Goal: Task Accomplishment & Management: Manage account settings

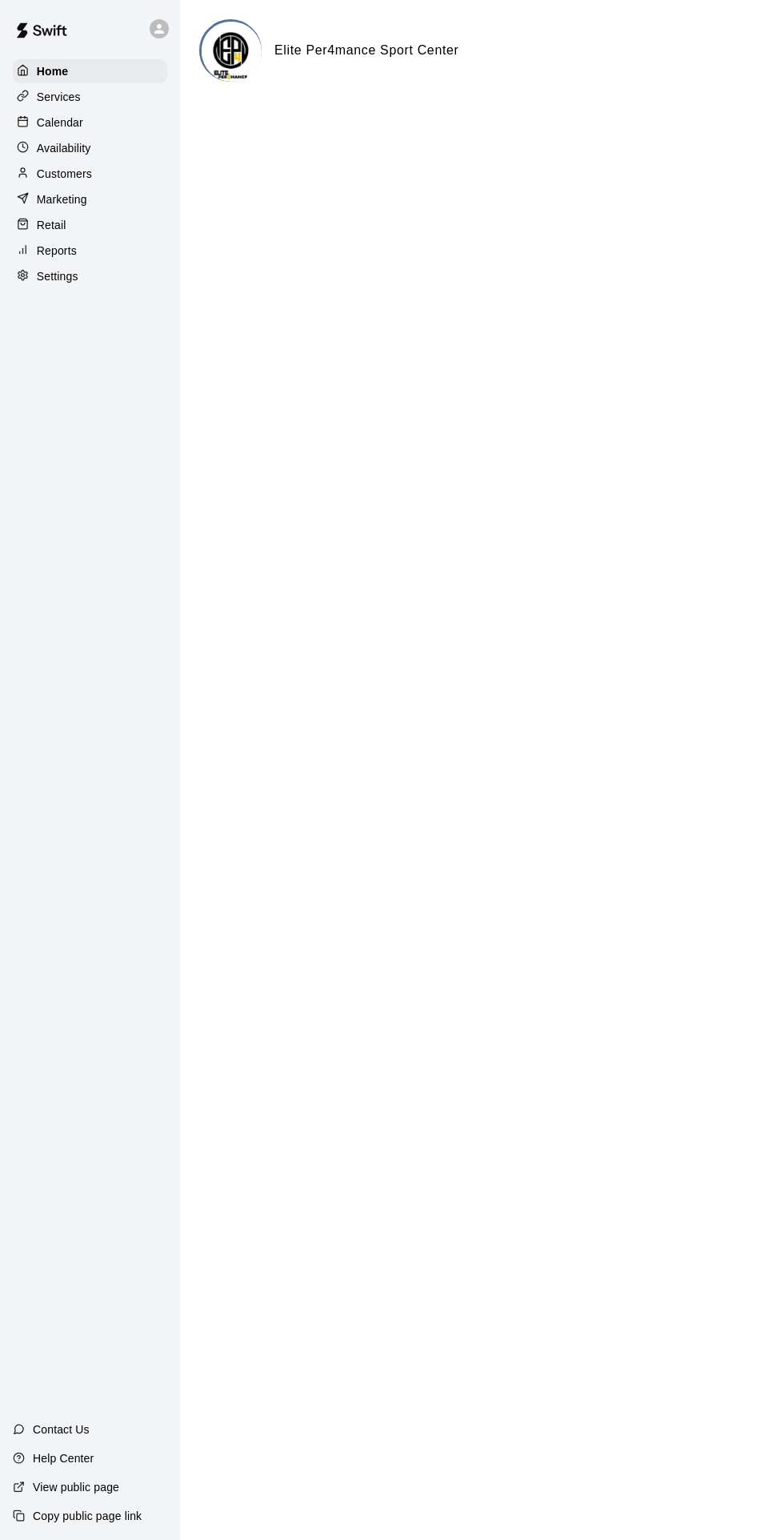
click at [65, 125] on p "Calendar" at bounding box center [60, 122] width 47 height 16
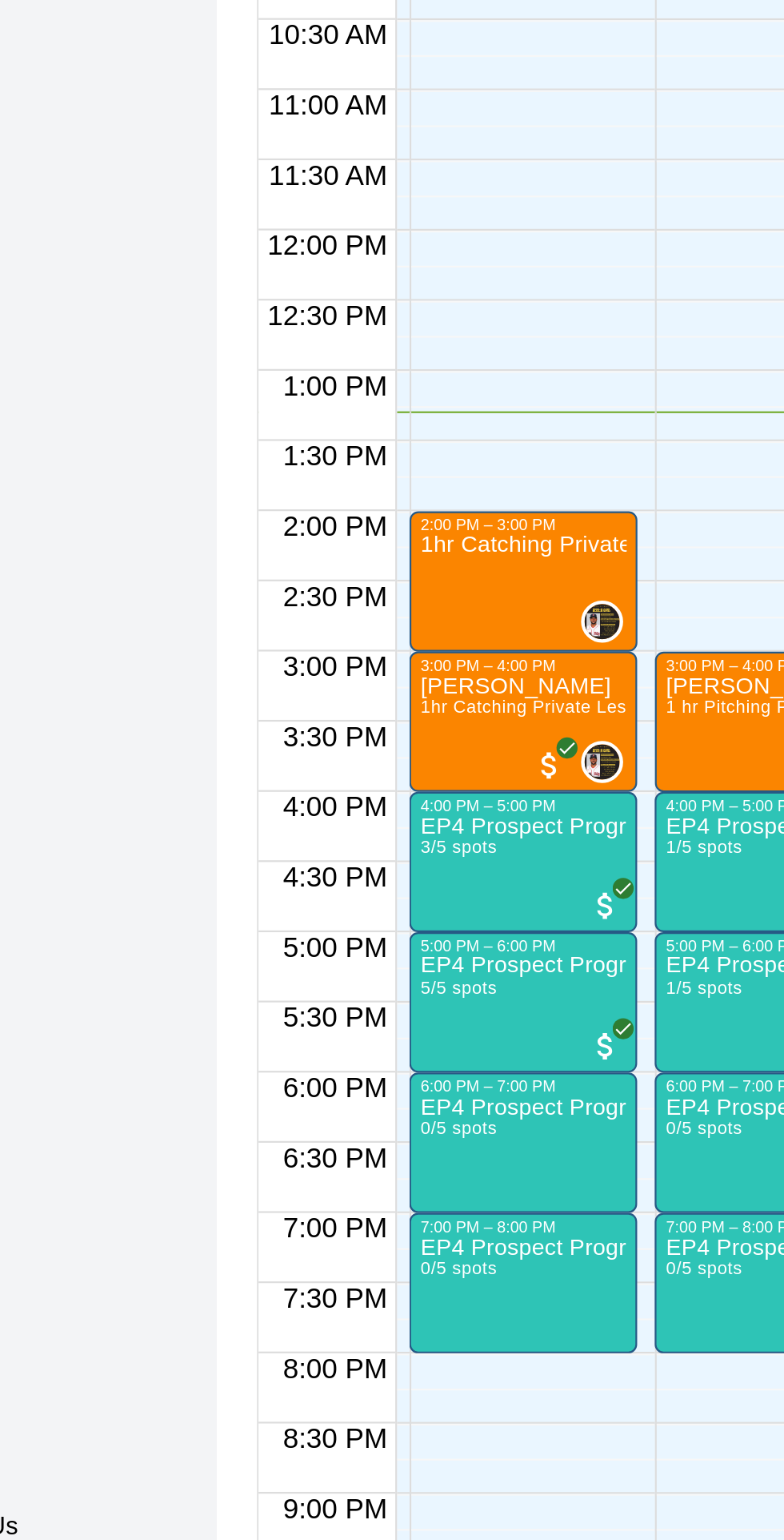
scroll to position [0, 108]
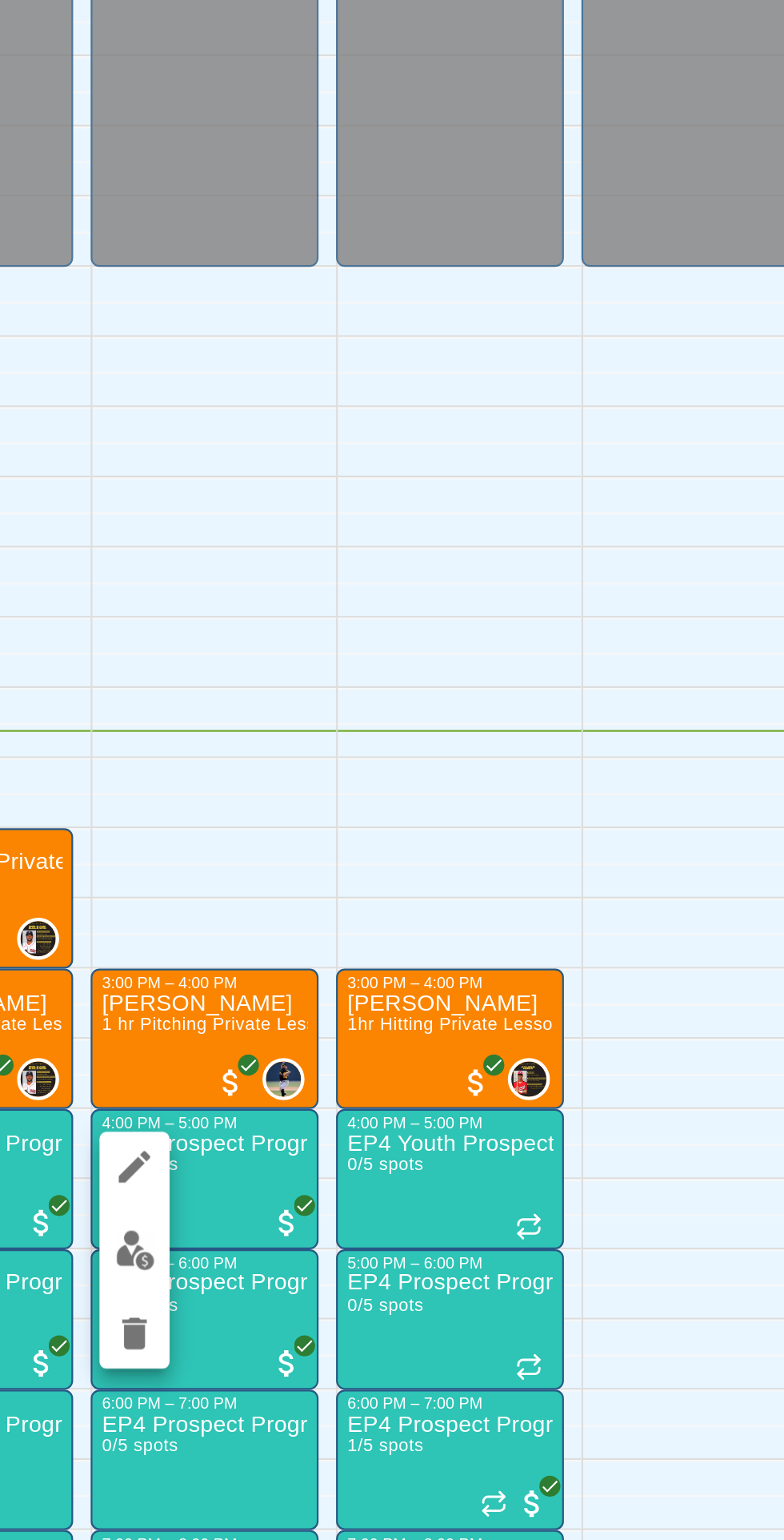
click at [397, 1163] on img "edit" at bounding box center [398, 1159] width 18 height 19
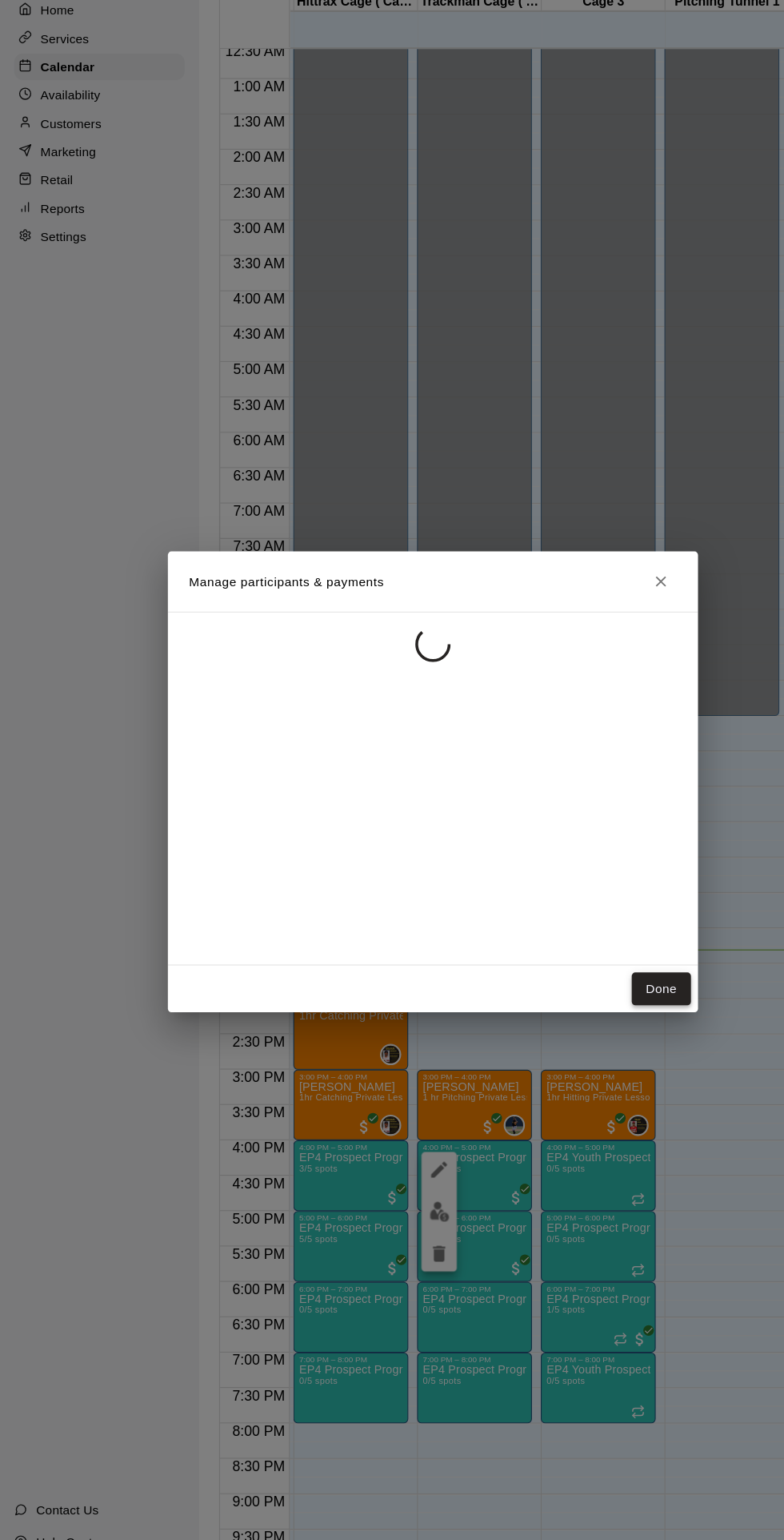
click at [626, 972] on button "Done" at bounding box center [599, 957] width 54 height 30
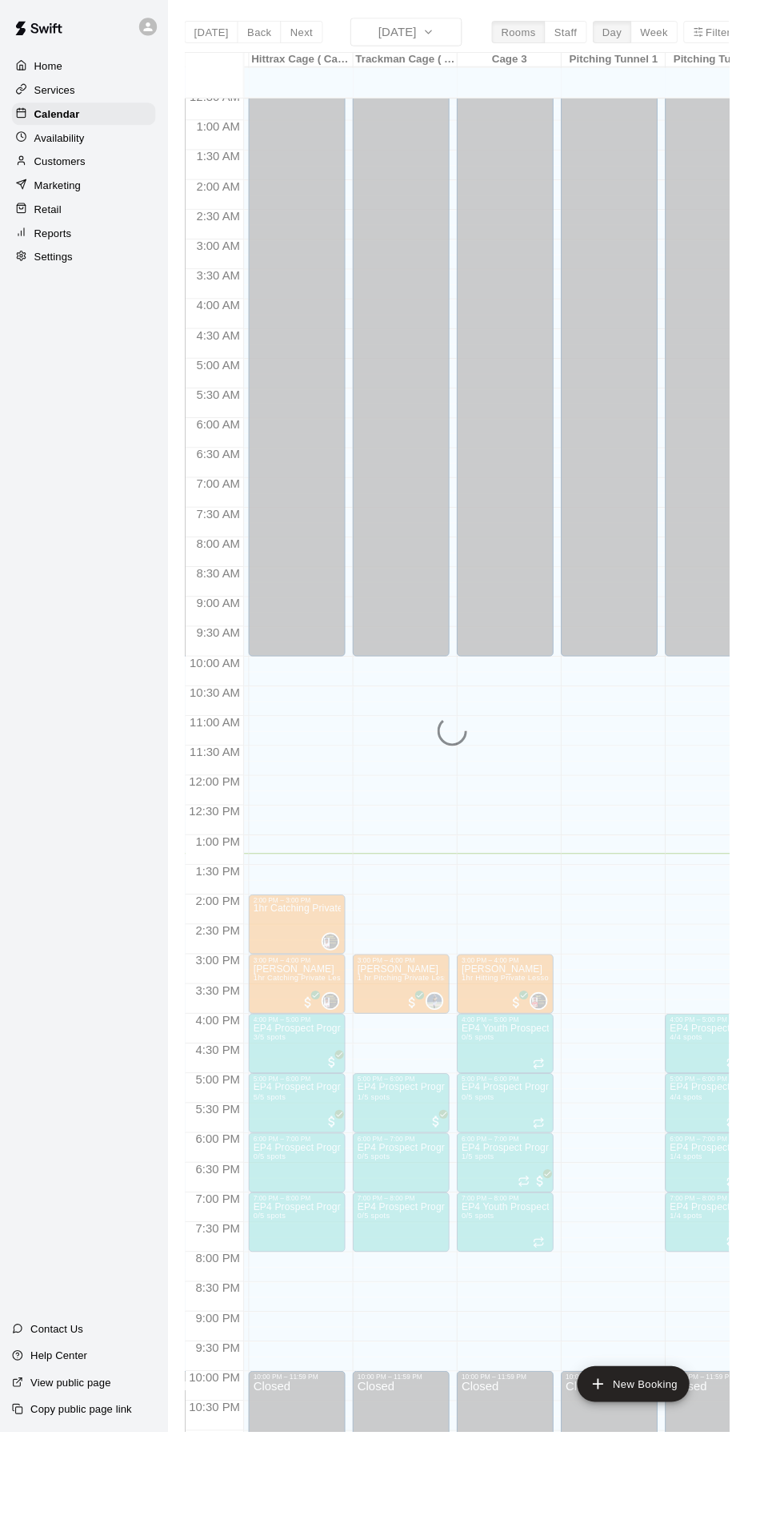
scroll to position [0, 106]
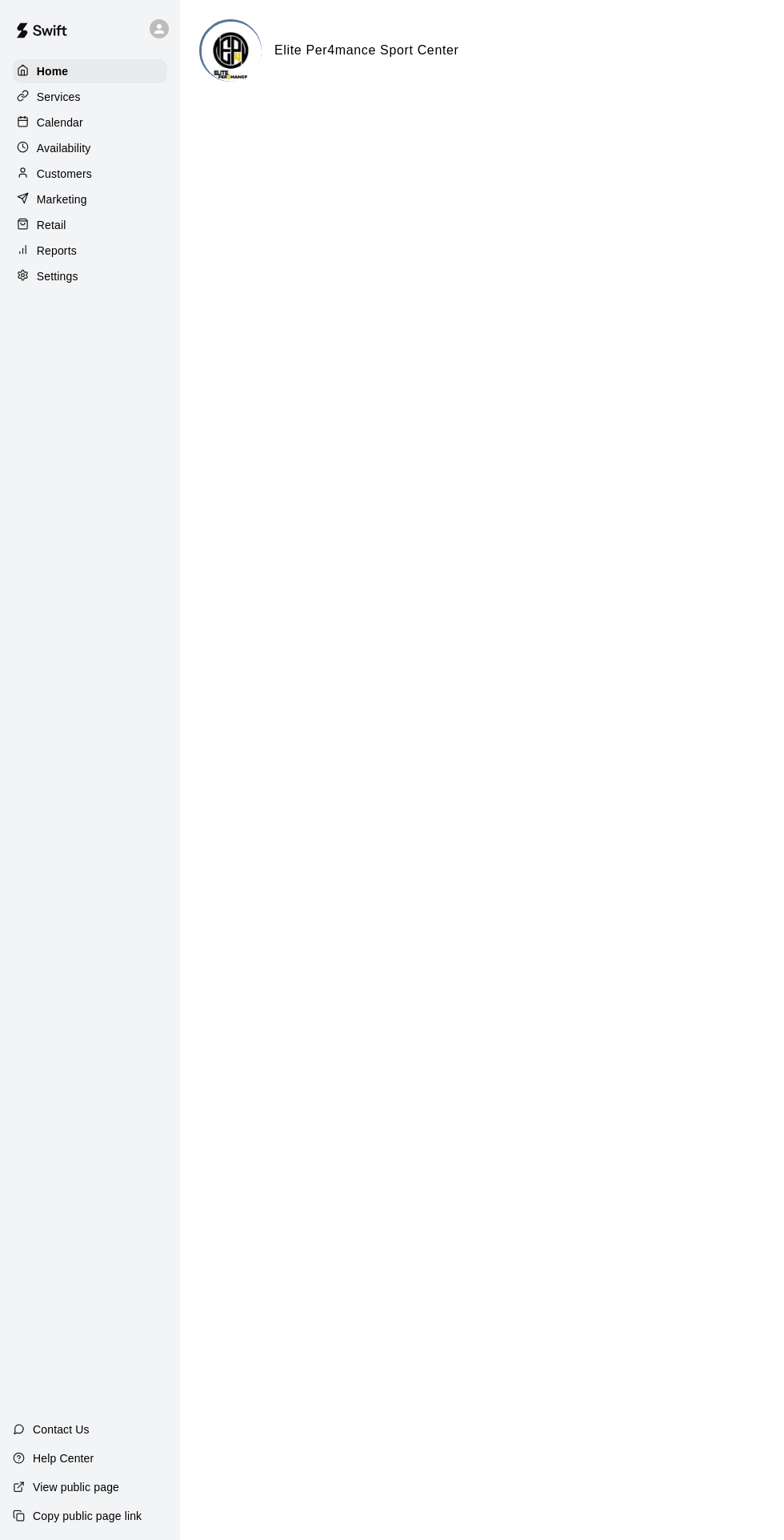
click at [64, 129] on p "Calendar" at bounding box center [60, 122] width 47 height 16
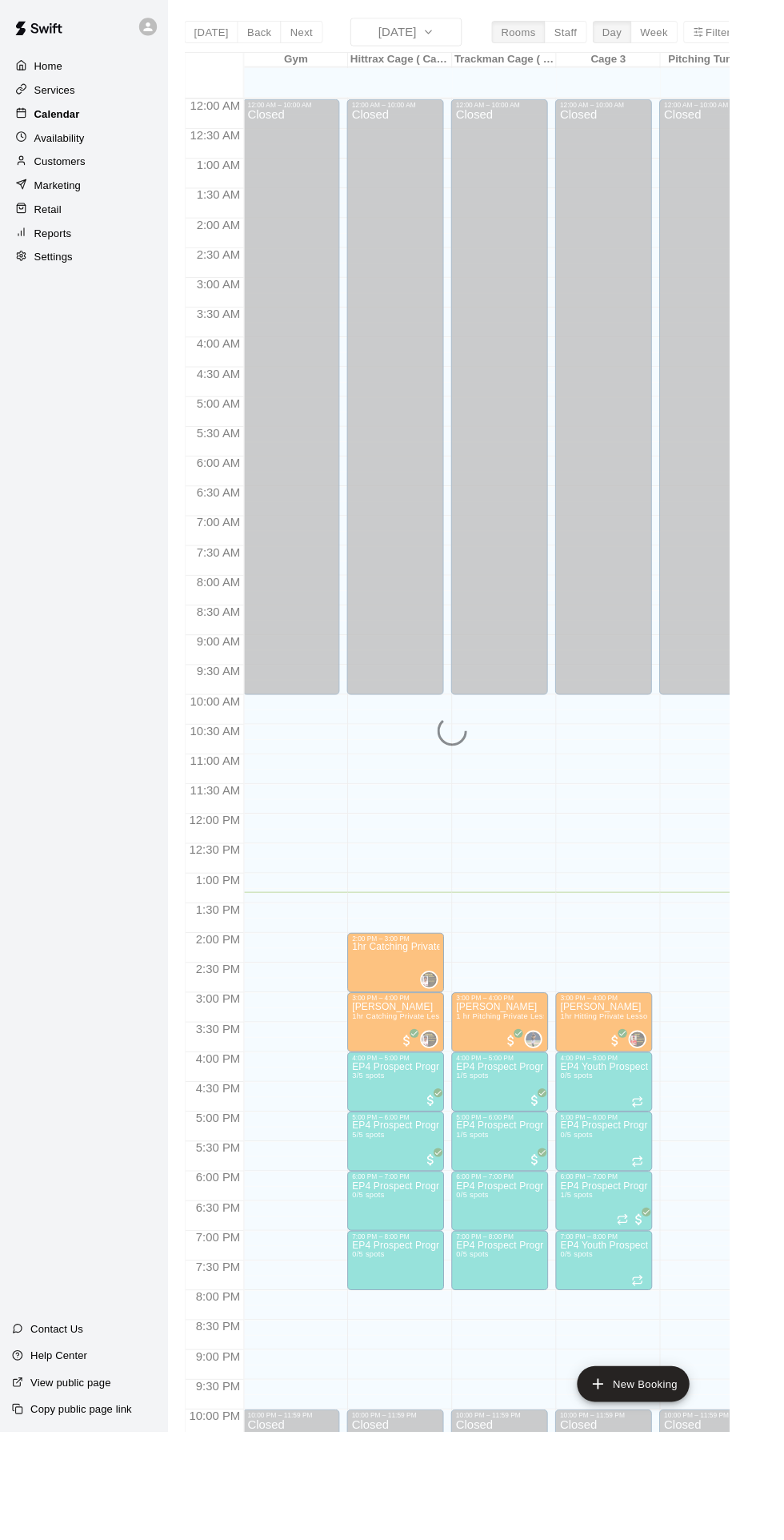
scroll to position [37, 0]
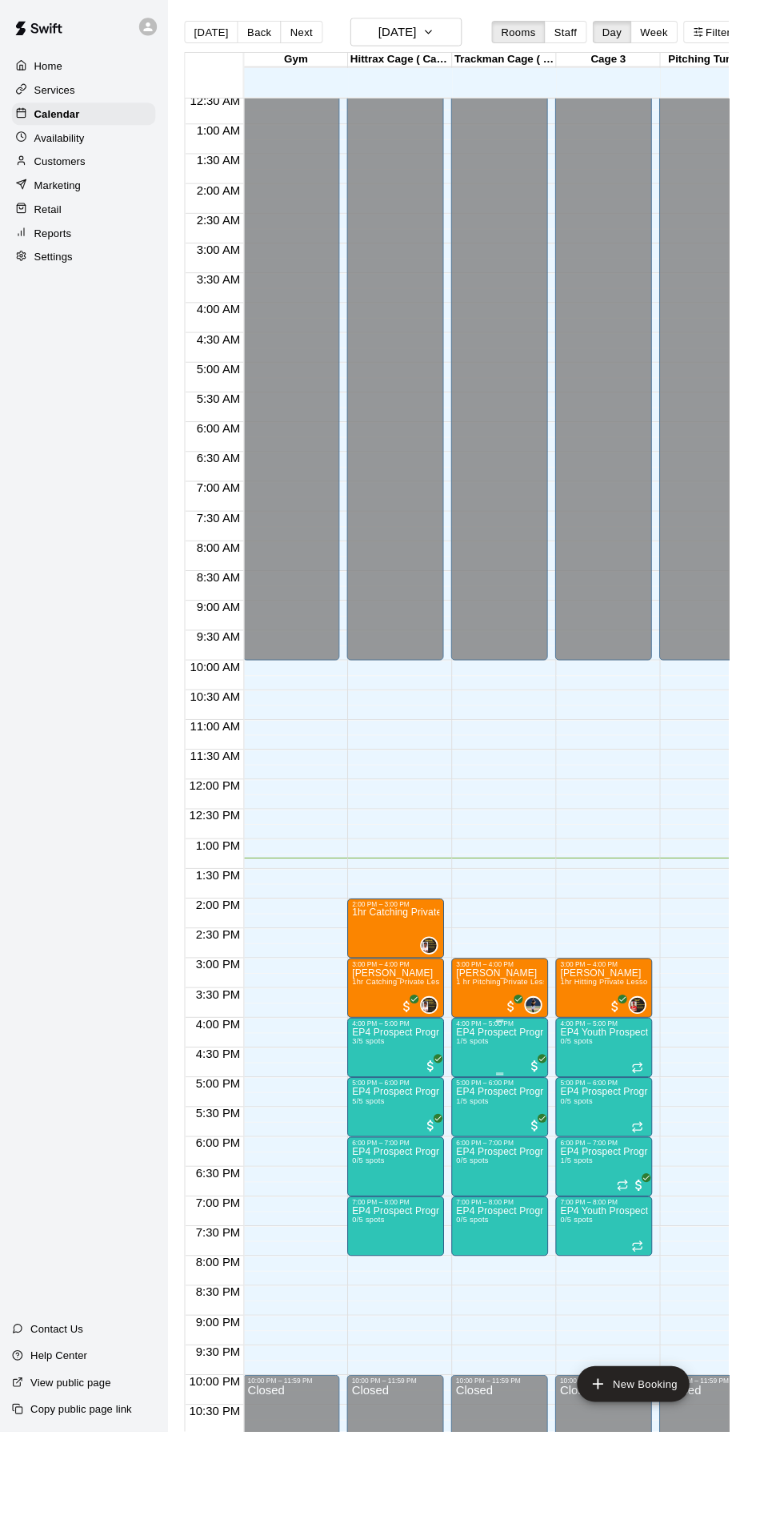
click at [515, 1167] on img "edit" at bounding box center [506, 1159] width 18 height 19
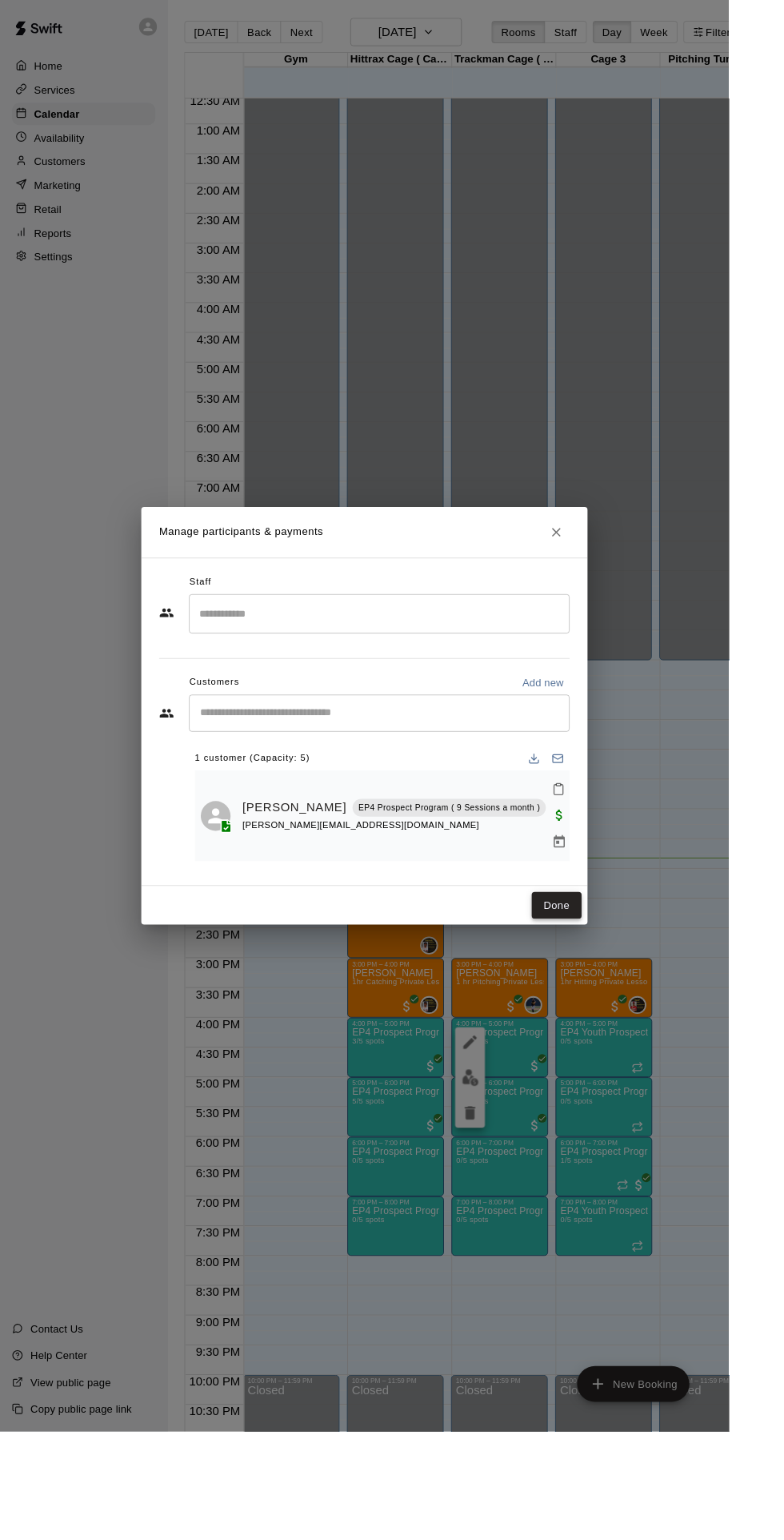
click at [626, 989] on button "Done" at bounding box center [599, 974] width 54 height 30
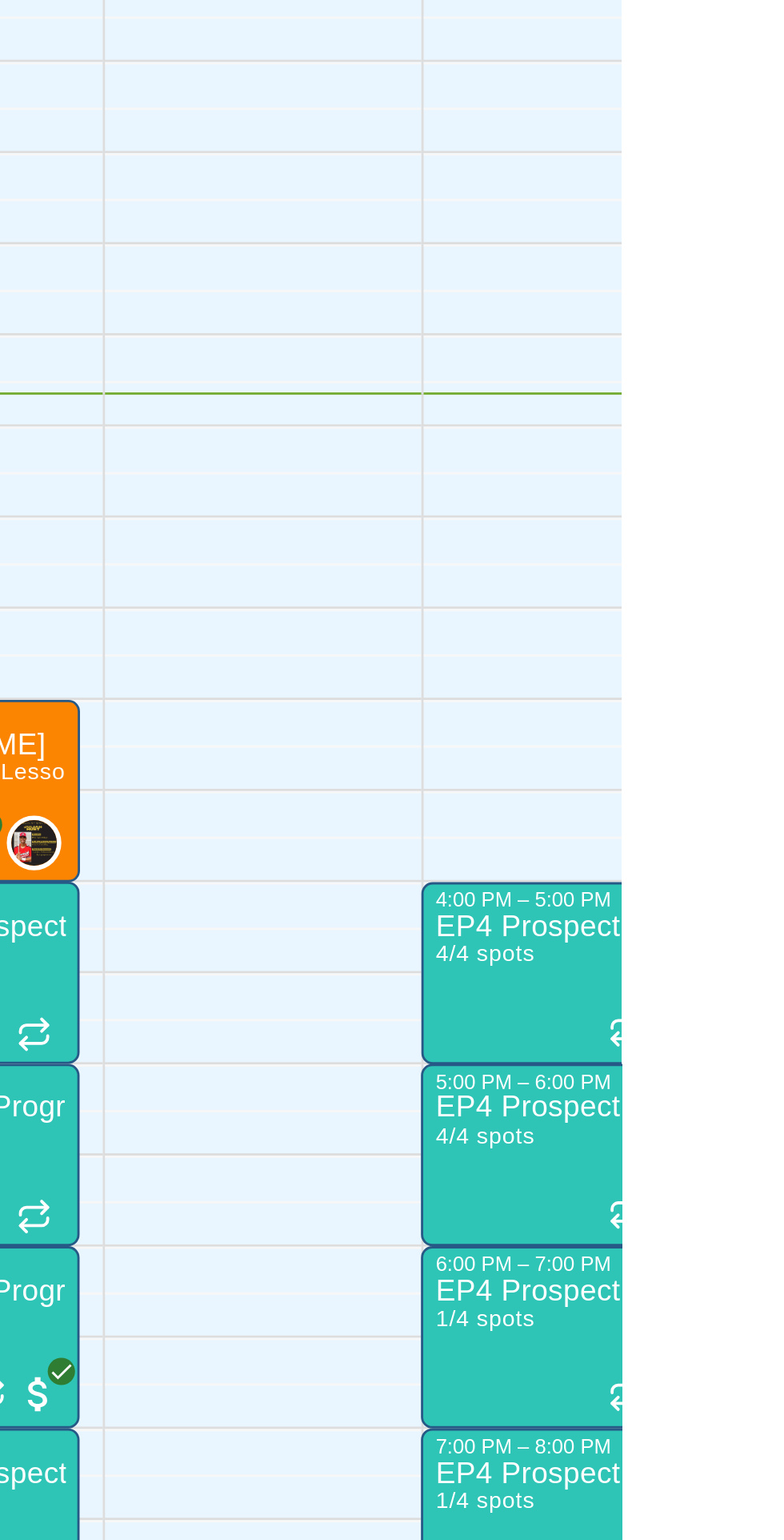
scroll to position [0, 0]
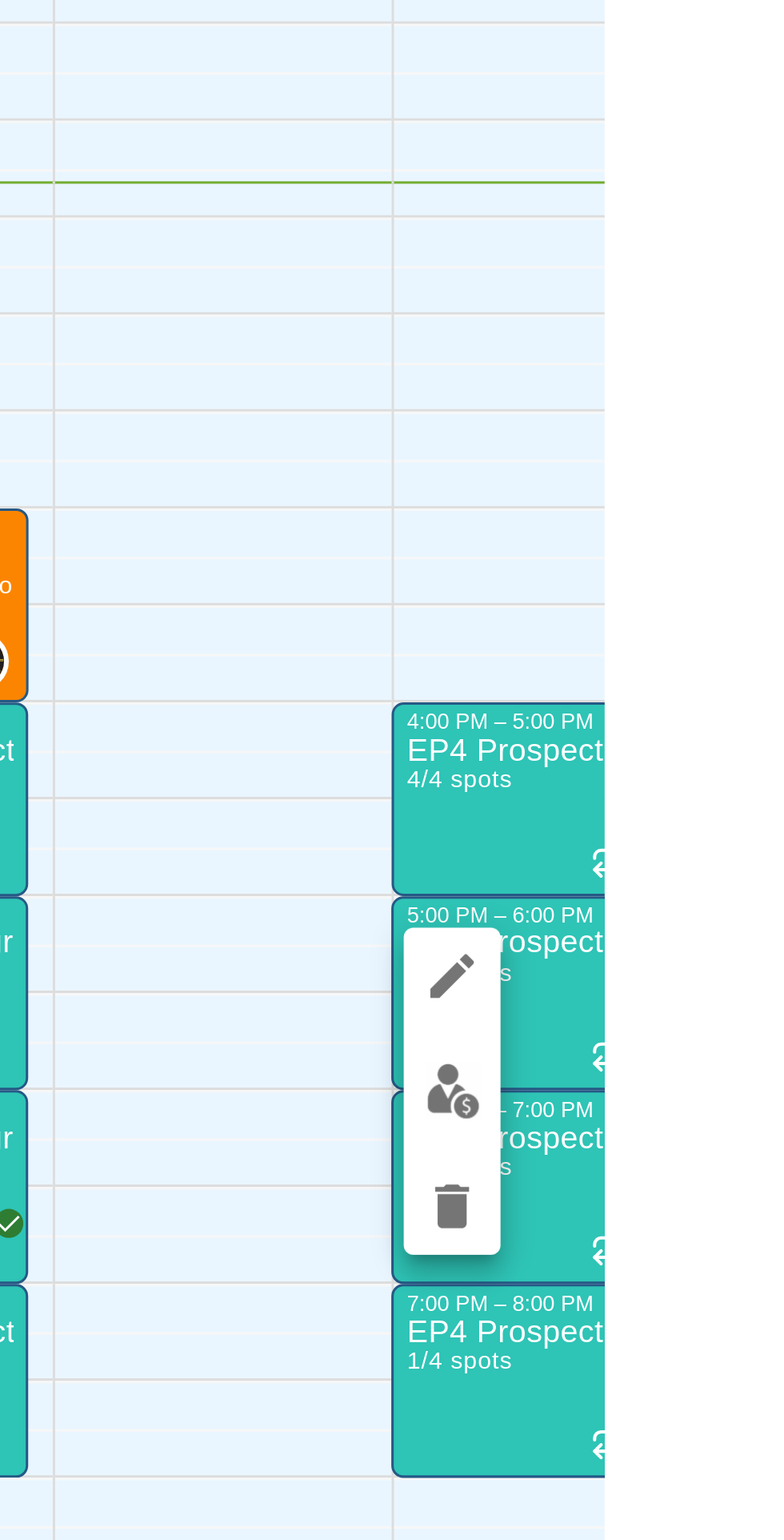
click at [737, 1231] on img "edit" at bounding box center [734, 1225] width 18 height 19
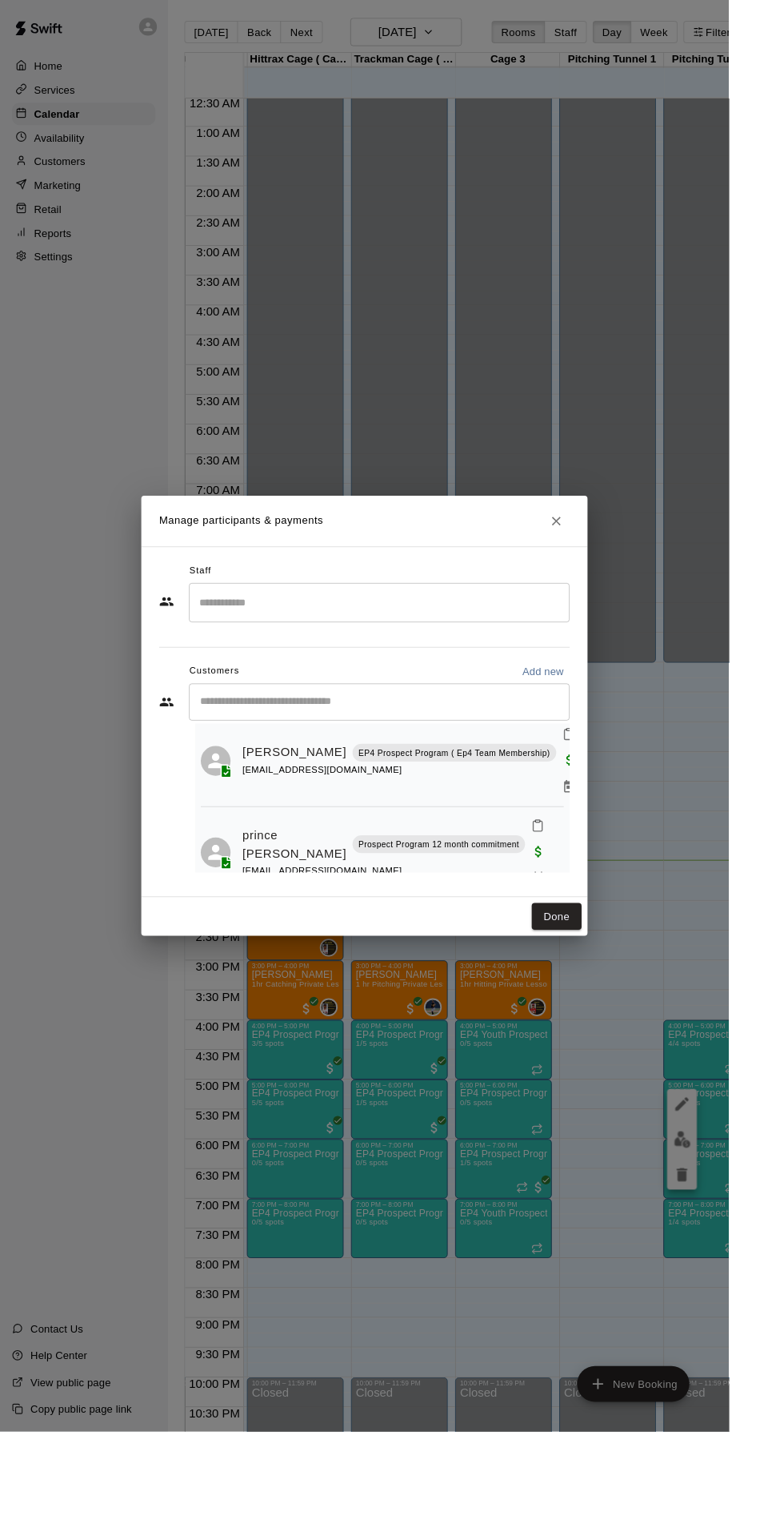
scroll to position [150, 0]
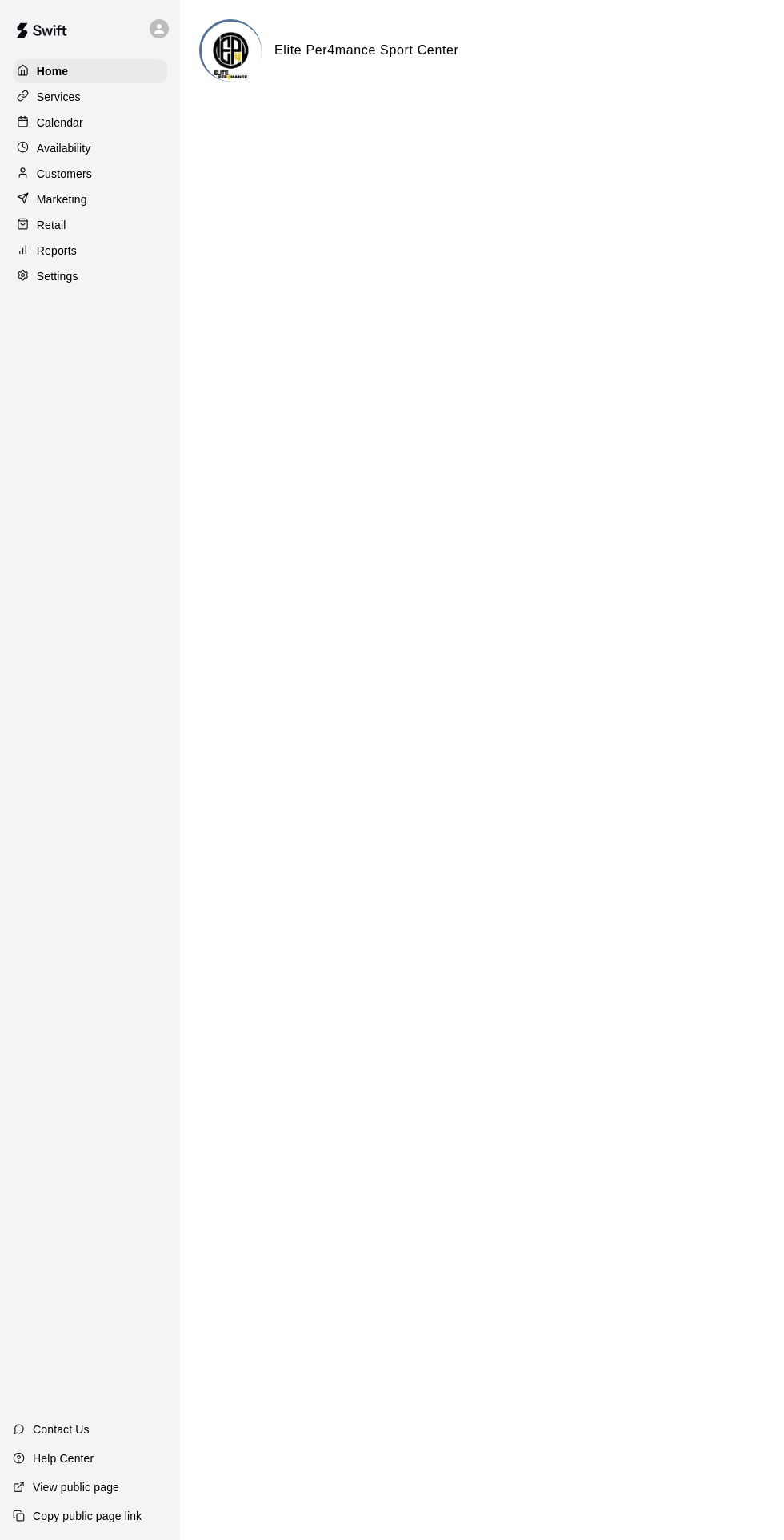
click at [80, 127] on p "Calendar" at bounding box center [60, 122] width 47 height 16
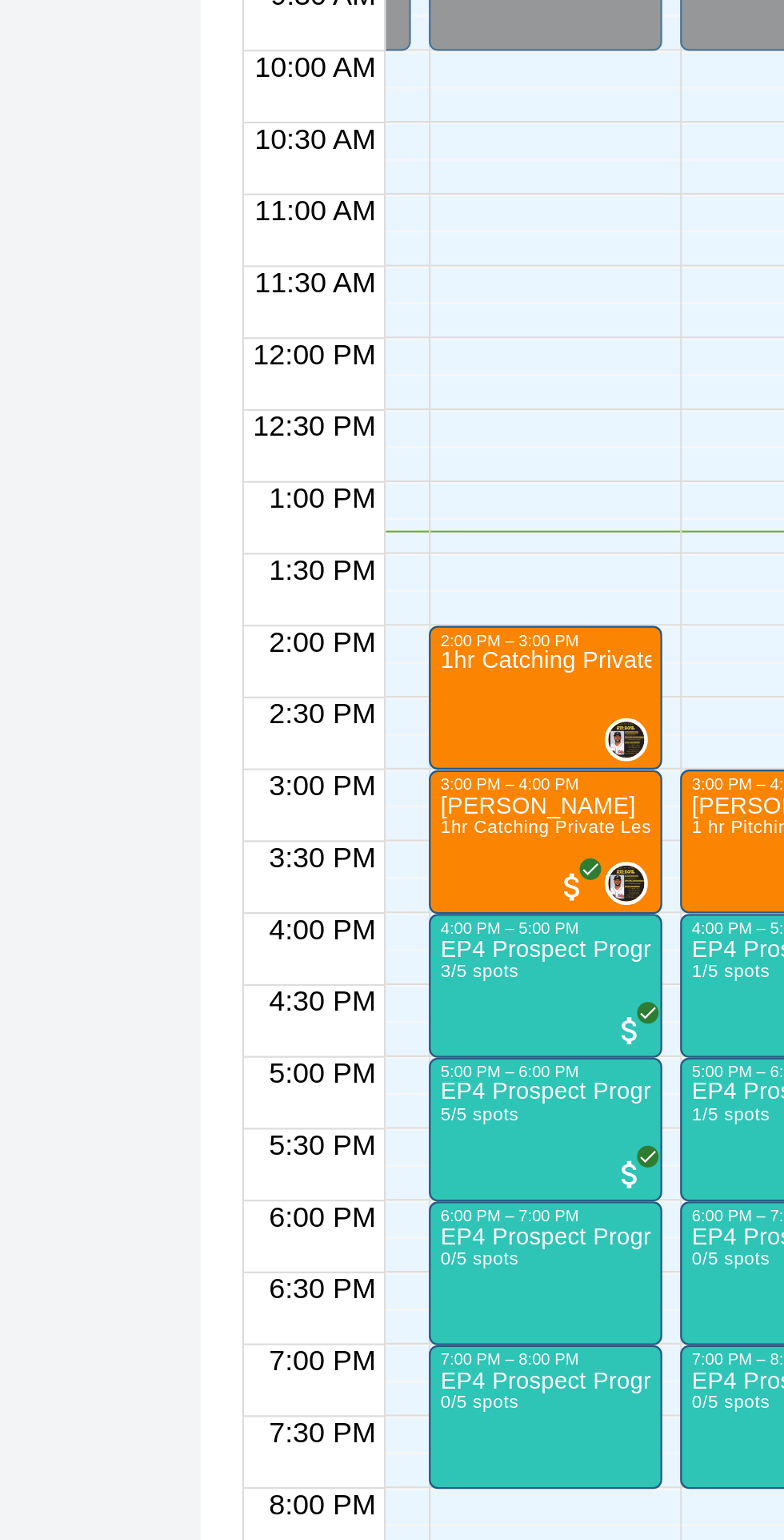
scroll to position [0, 102]
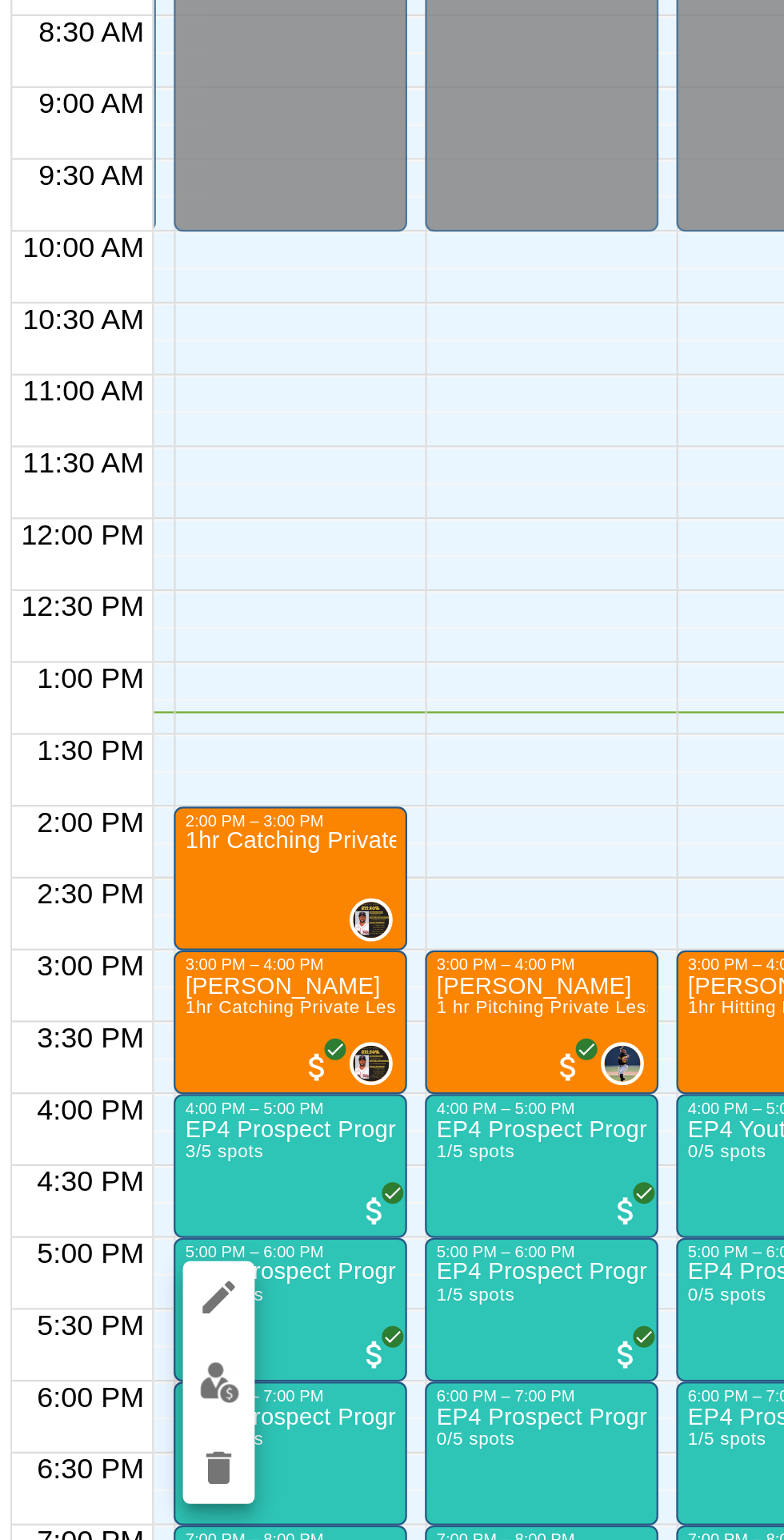
click at [286, 1230] on img "edit" at bounding box center [291, 1223] width 18 height 19
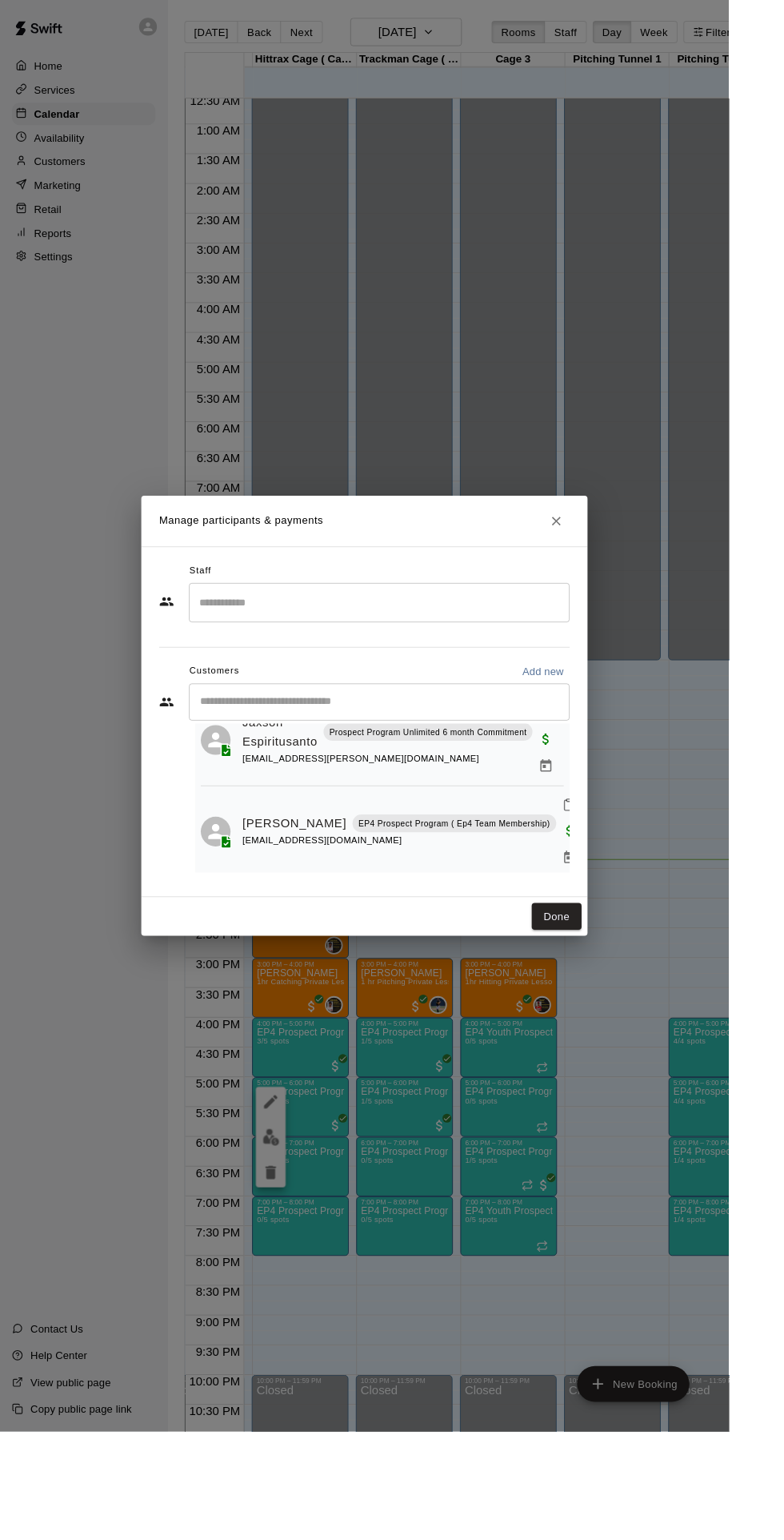
scroll to position [268, 0]
click at [626, 1001] on button "Done" at bounding box center [599, 986] width 54 height 30
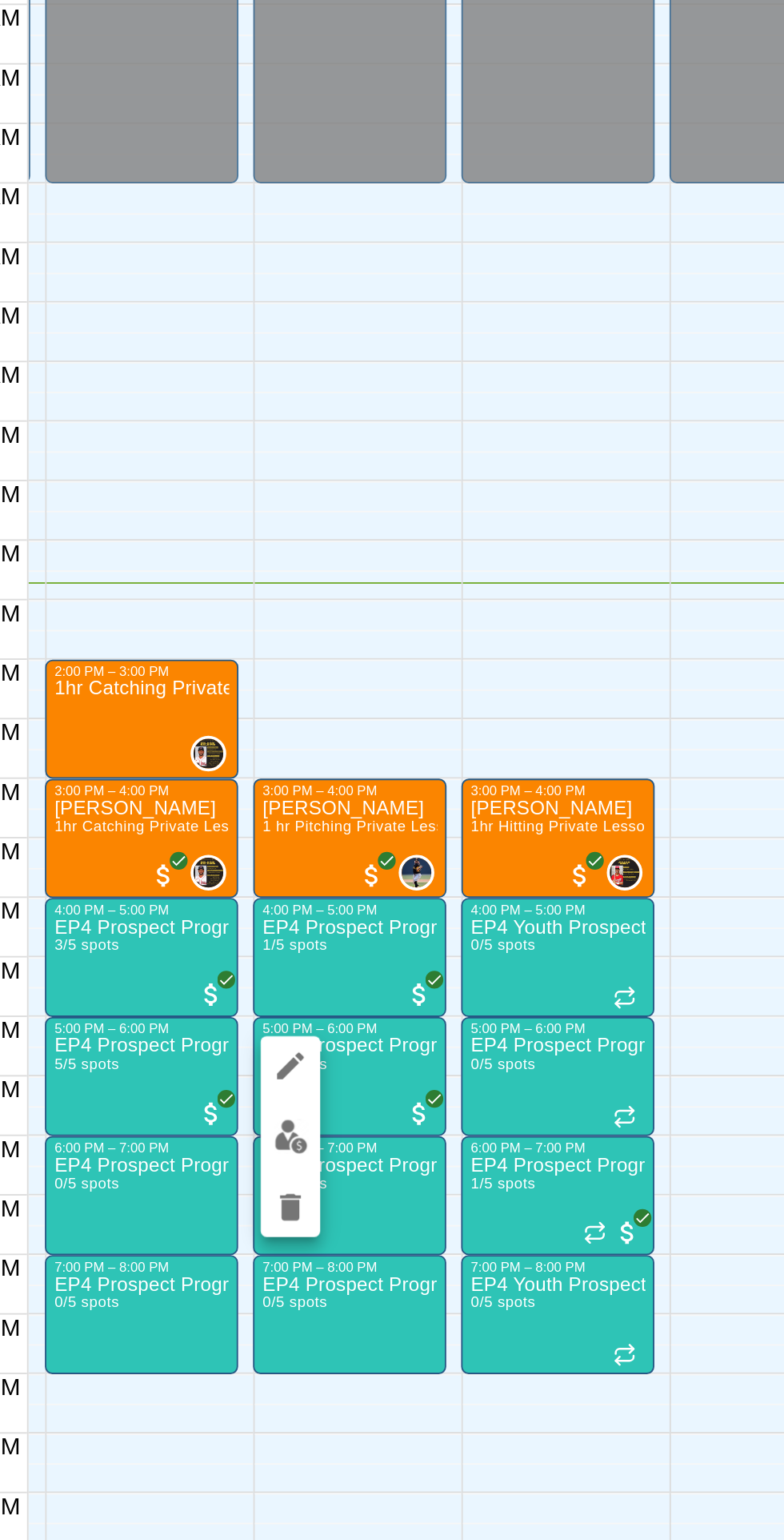
click at [409, 1228] on img "edit" at bounding box center [404, 1223] width 18 height 19
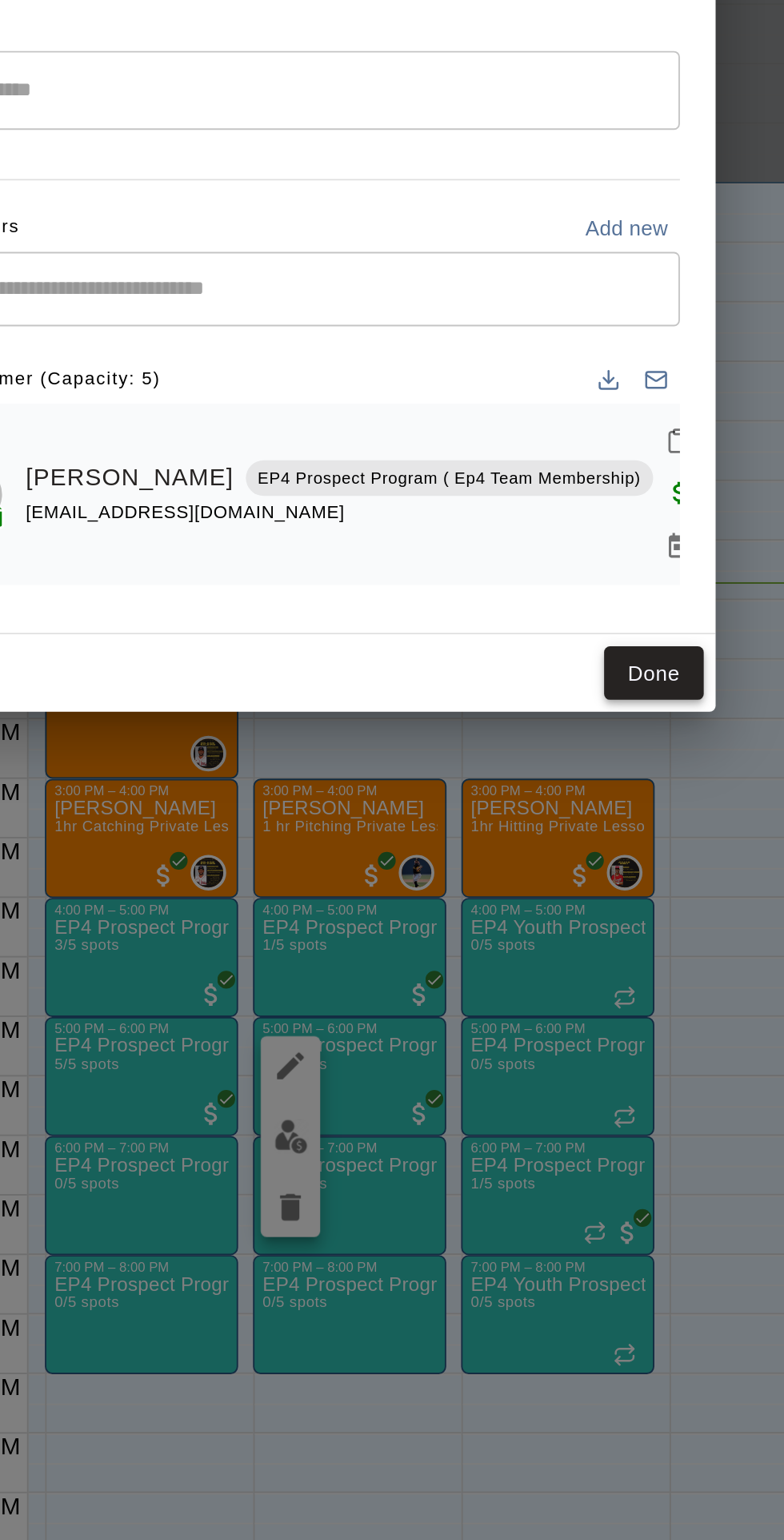
click at [626, 989] on button "Done" at bounding box center [599, 974] width 54 height 30
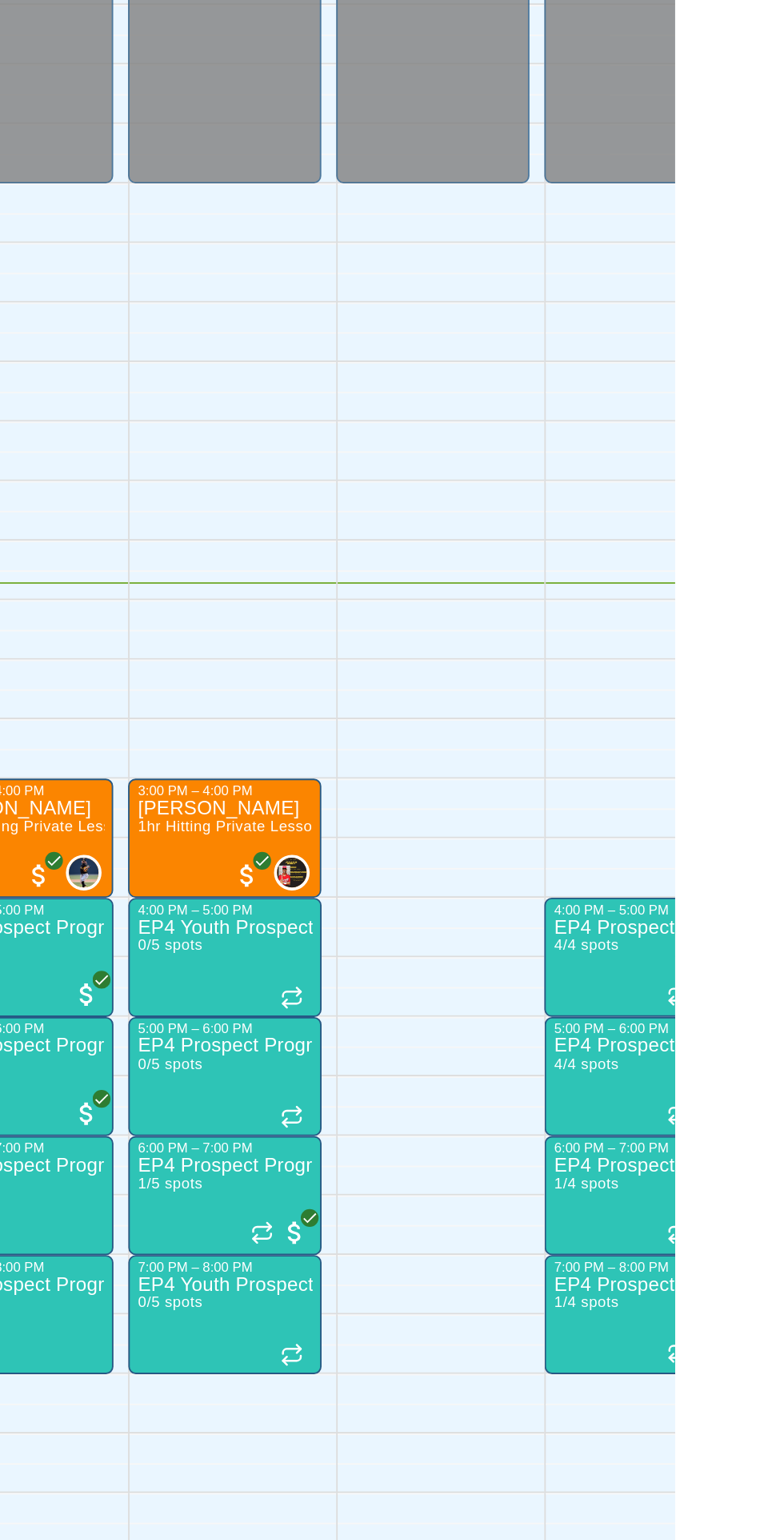
scroll to position [0, 0]
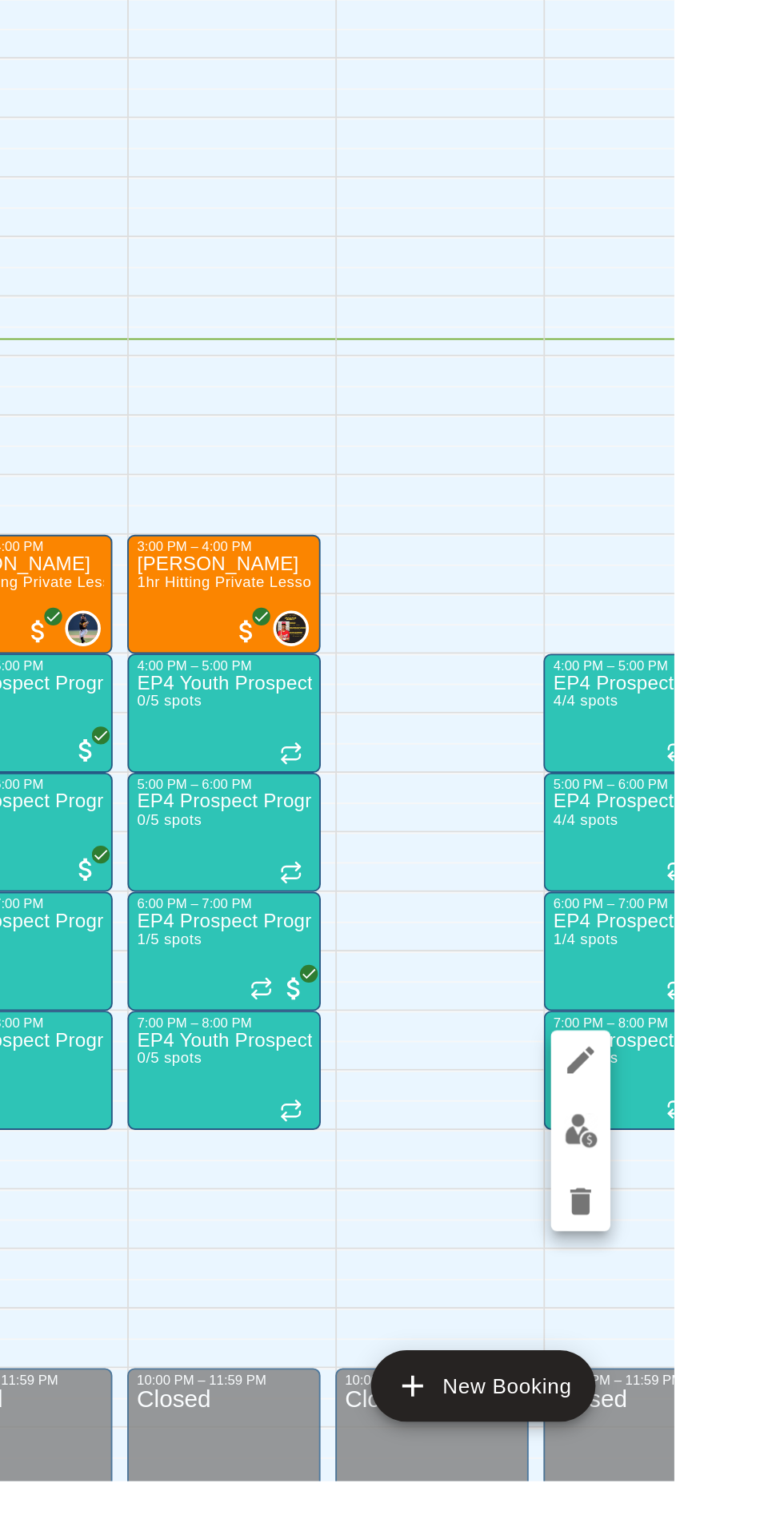
click at [740, 1352] on img "edit" at bounding box center [734, 1351] width 18 height 19
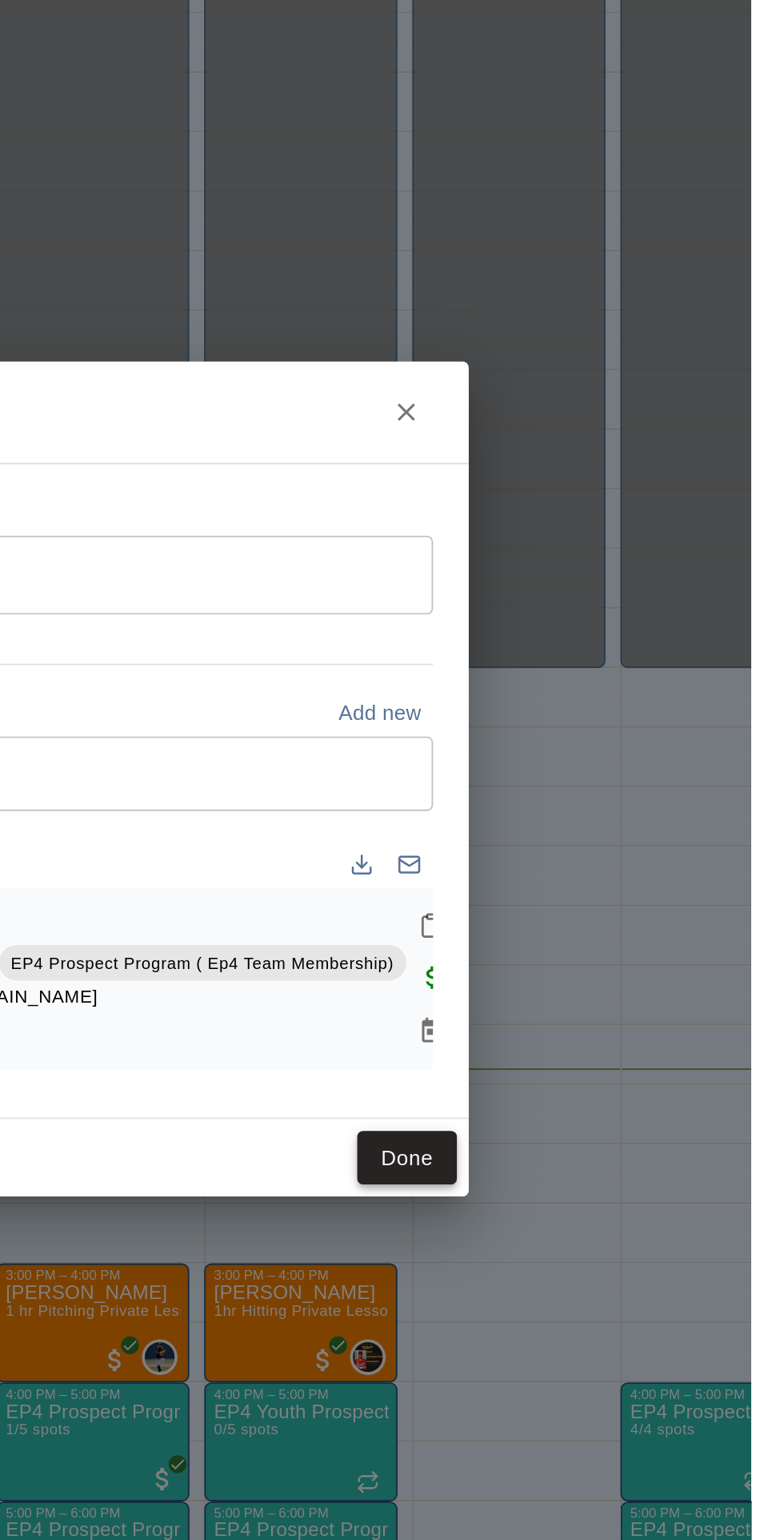
click at [626, 989] on button "Done" at bounding box center [599, 974] width 54 height 30
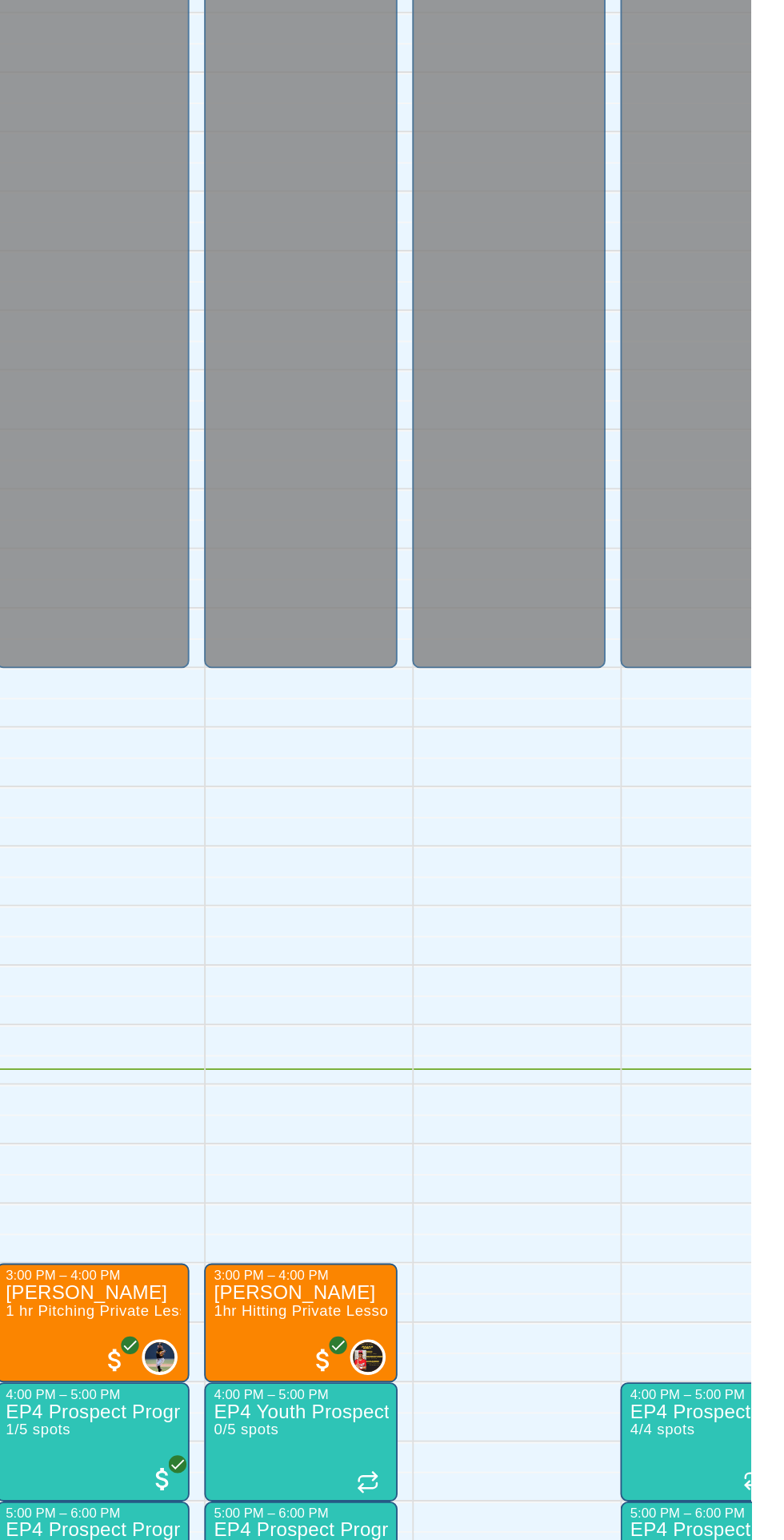
scroll to position [85, 108]
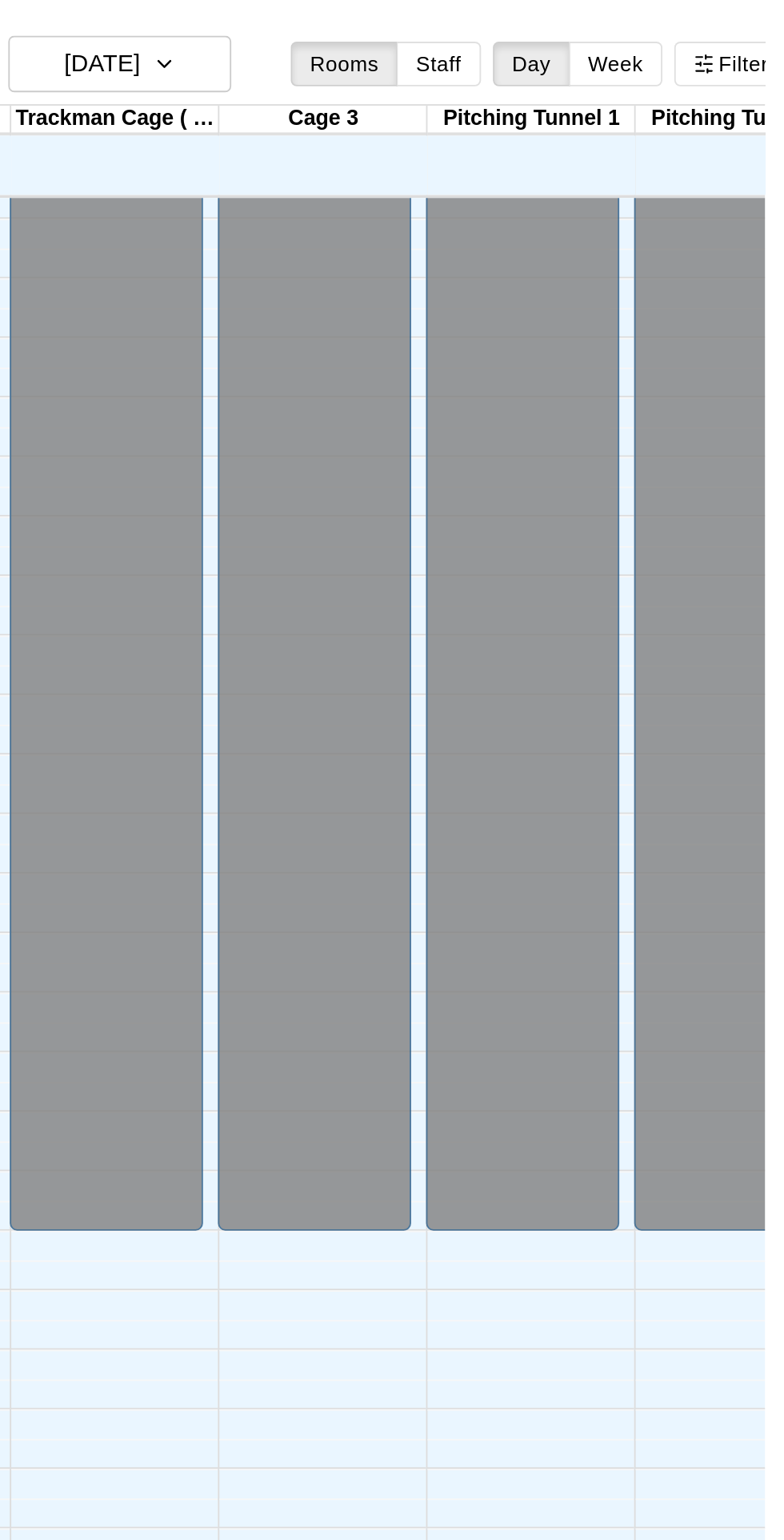
scroll to position [0, 0]
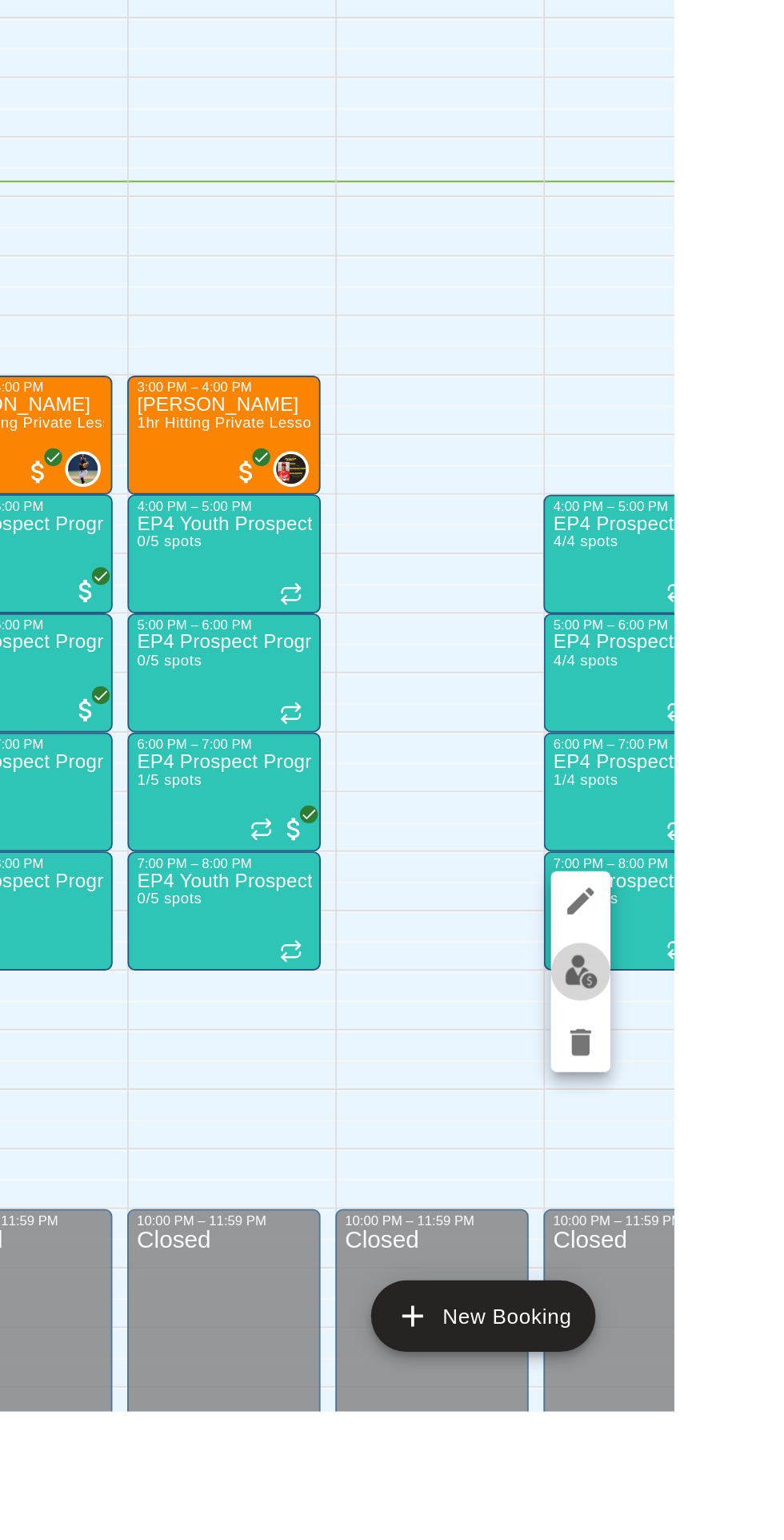
click at [744, 1309] on button "edit" at bounding box center [734, 1303] width 32 height 31
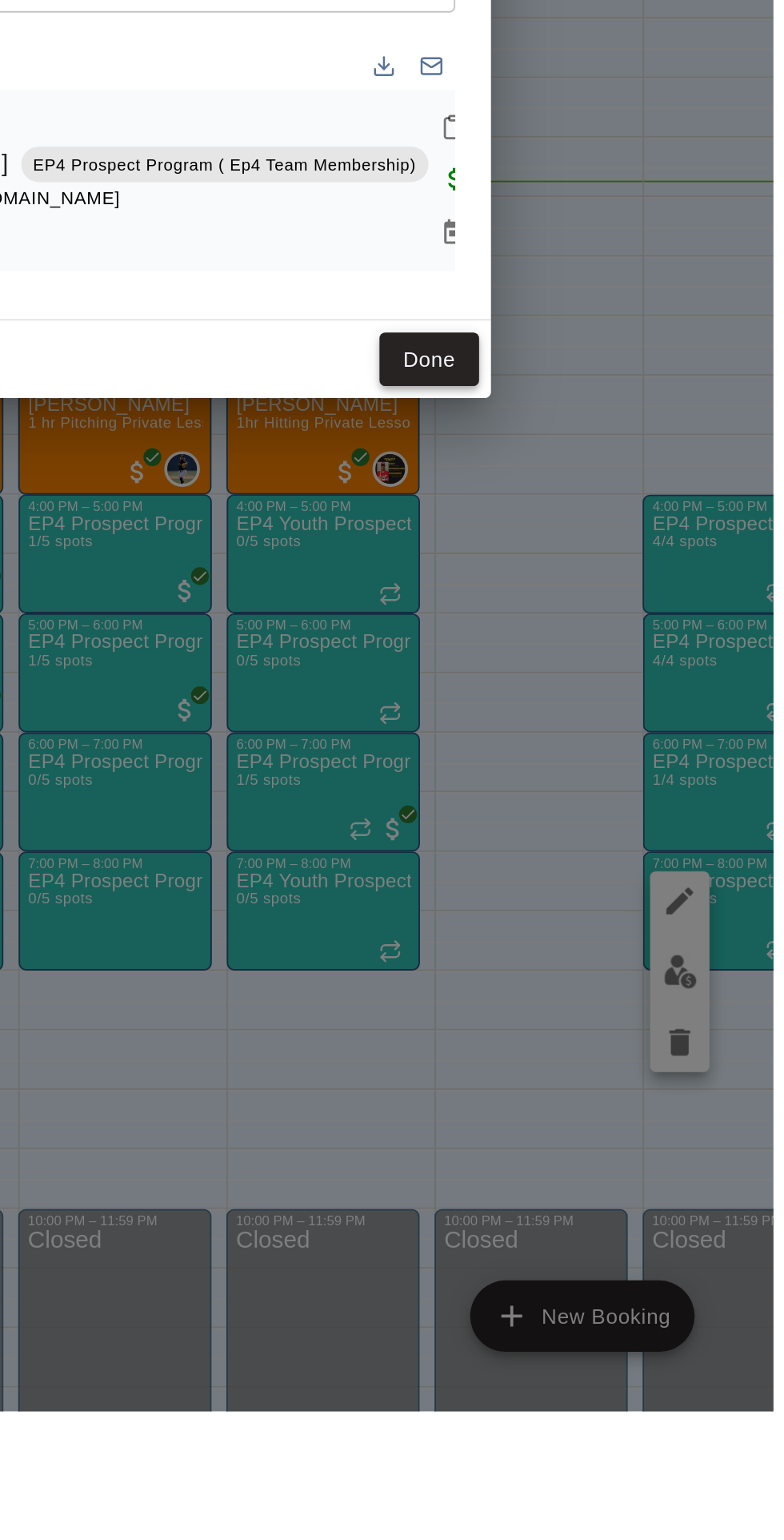
click at [626, 989] on button "Done" at bounding box center [599, 974] width 54 height 30
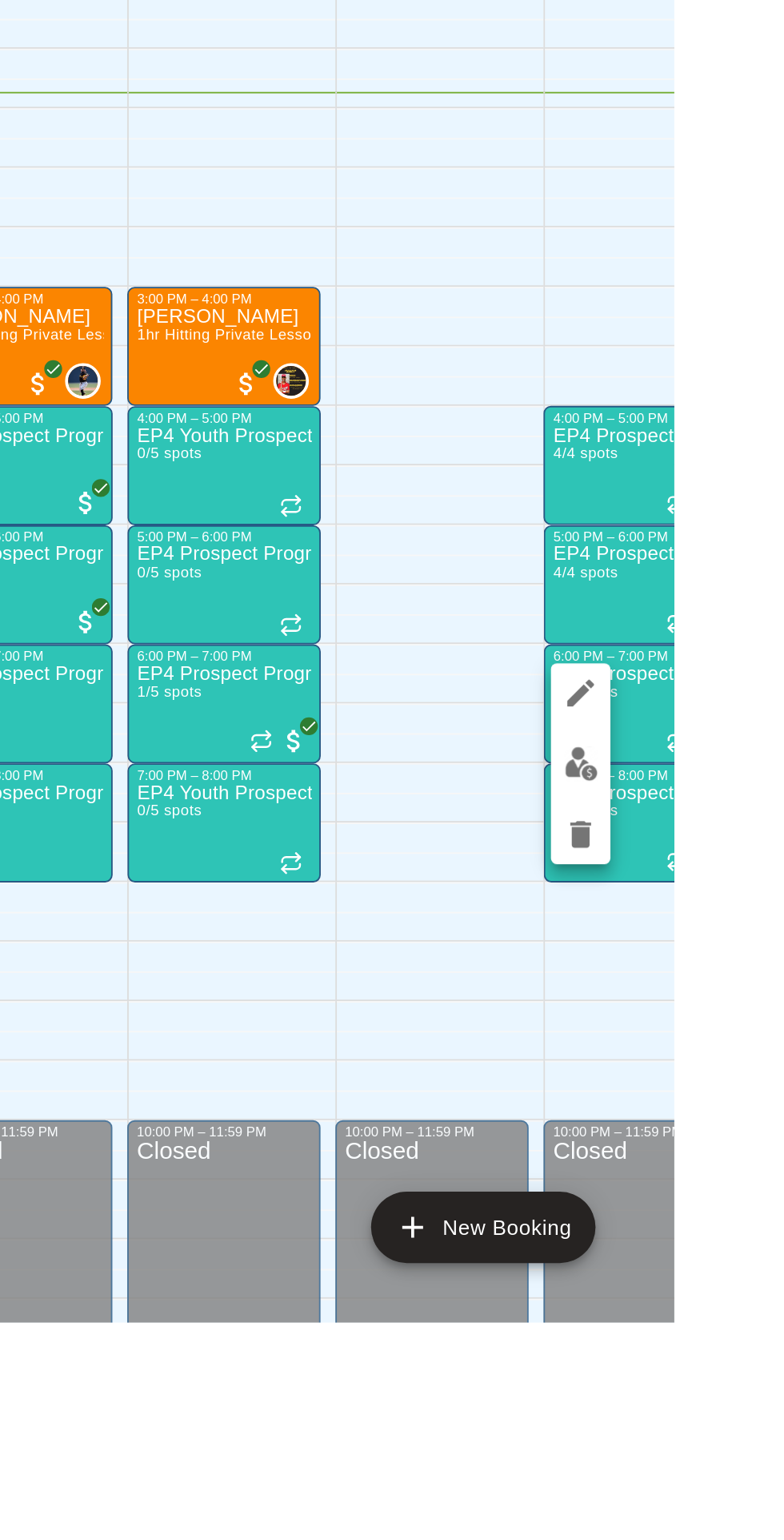
click at [743, 1241] on img "edit" at bounding box center [734, 1239] width 18 height 19
